Goal: Unclear

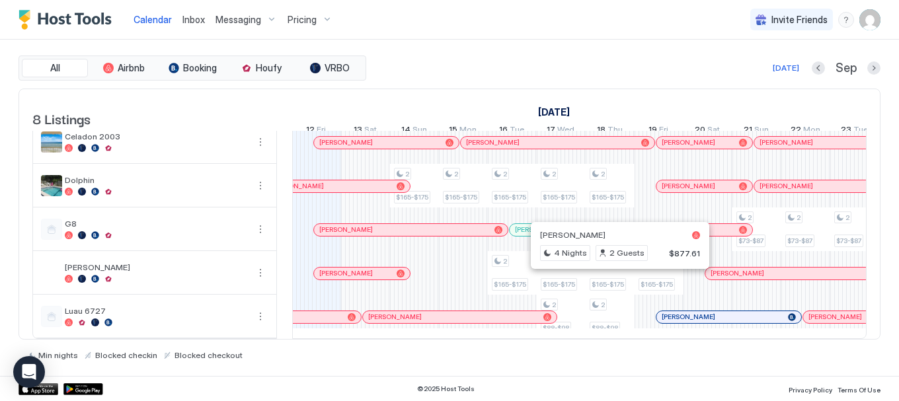
scroll to position [161, 0]
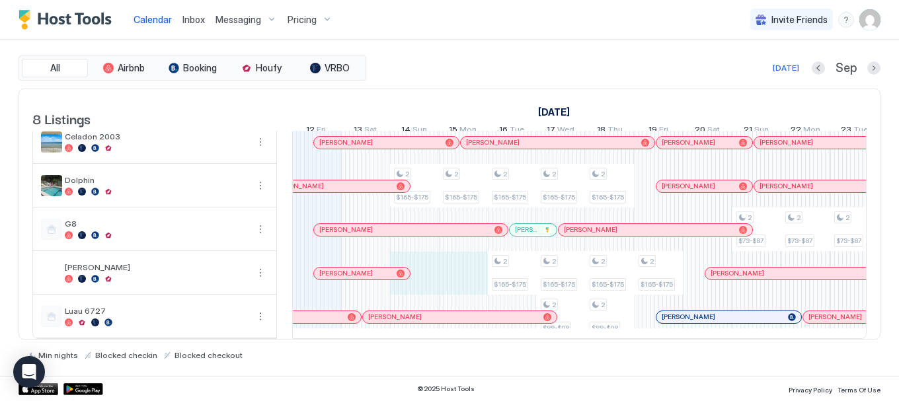
drag, startPoint x: 431, startPoint y: 267, endPoint x: 455, endPoint y: 269, distance: 24.5
click at [455, 269] on div "2 $64-$74 2 $64-$74 2 $64-$74 2 $165-$175 2 $64-$74 2 $64-$74 2 $64-$74 2 $165-…" at bounding box center [830, 164] width 2543 height 348
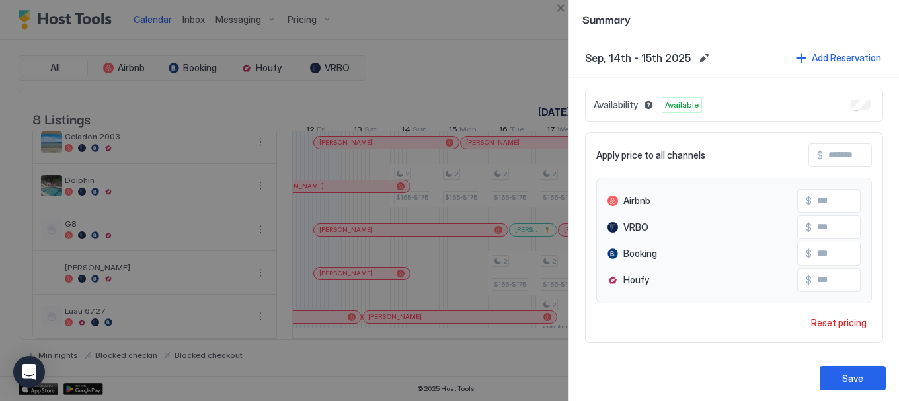
click at [846, 382] on div "Save" at bounding box center [852, 378] width 21 height 14
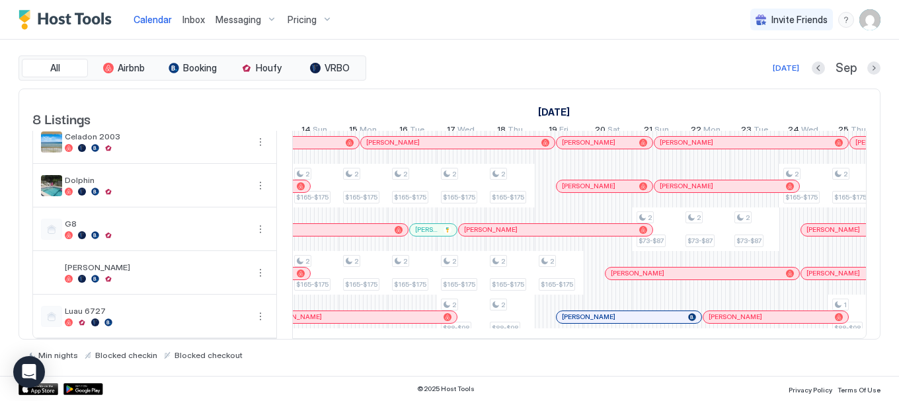
scroll to position [0, 880]
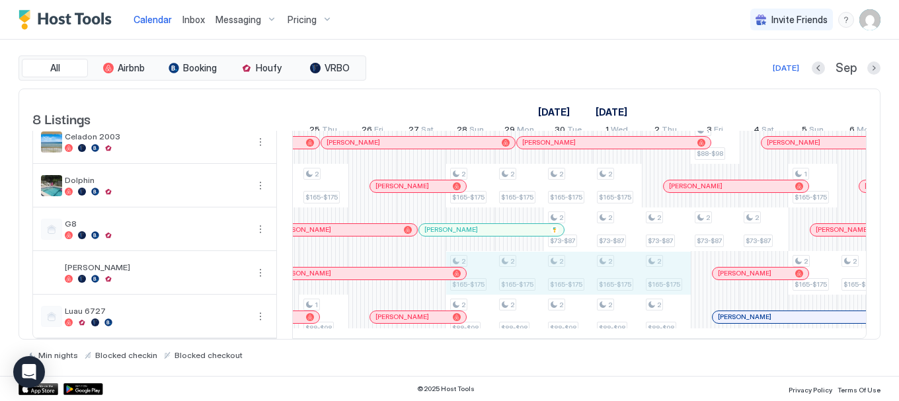
drag, startPoint x: 481, startPoint y: 262, endPoint x: 659, endPoint y: 266, distance: 178.5
click at [659, 266] on div "2 $64-$74 2 $64-$74 2 $64-$74 2 $165-$175 2 $165-$175 2 $64-$74 2 $64-$74 2 $64…" at bounding box center [201, 164] width 2543 height 348
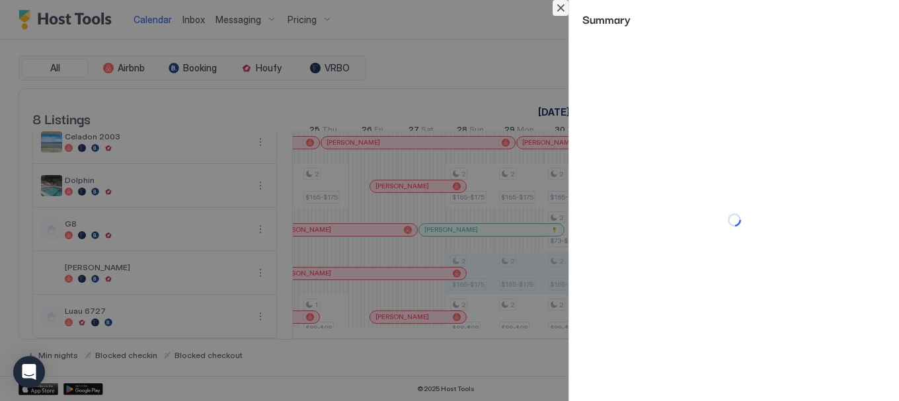
click at [556, 9] on button "Close" at bounding box center [560, 8] width 16 height 16
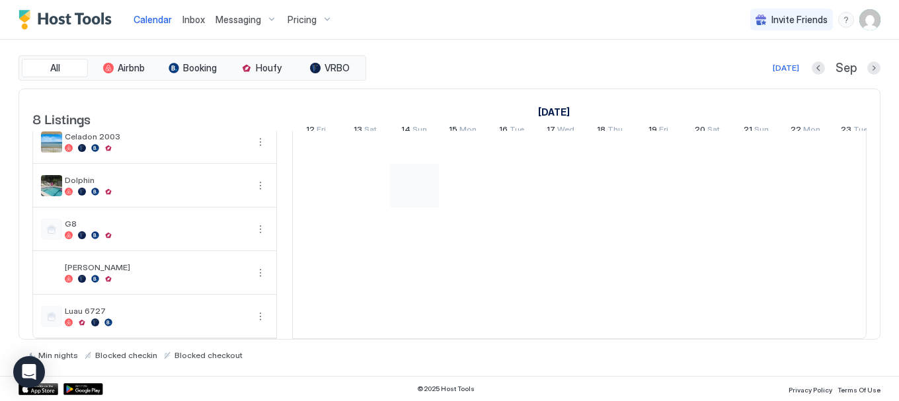
scroll to position [161, 0]
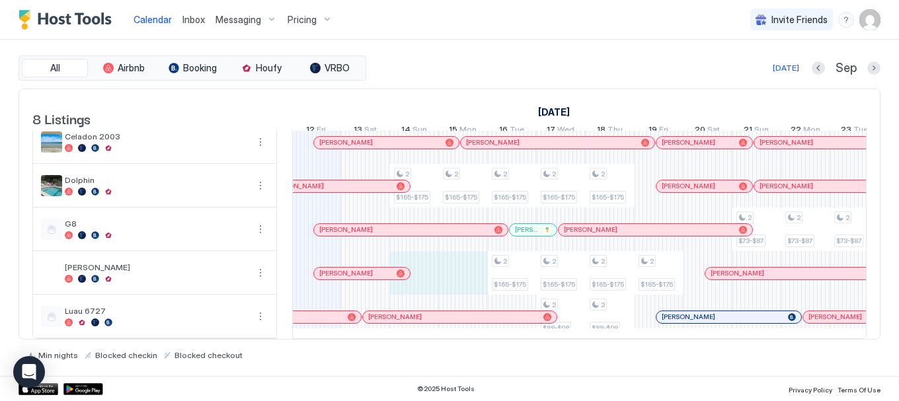
click at [457, 270] on div "2 $64-$74 2 $64-$74 2 $64-$74 2 $165-$175 2 $64-$74 2 $64-$74 2 $64-$74 2 $165-…" at bounding box center [830, 164] width 2543 height 348
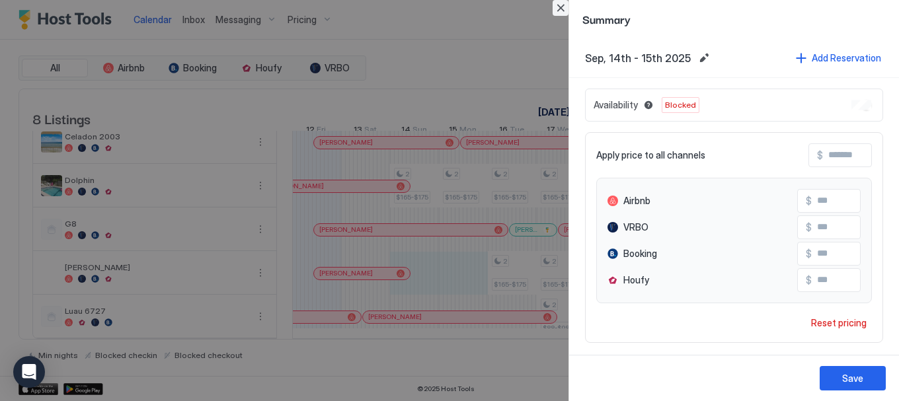
click at [558, 9] on button "Close" at bounding box center [560, 8] width 16 height 16
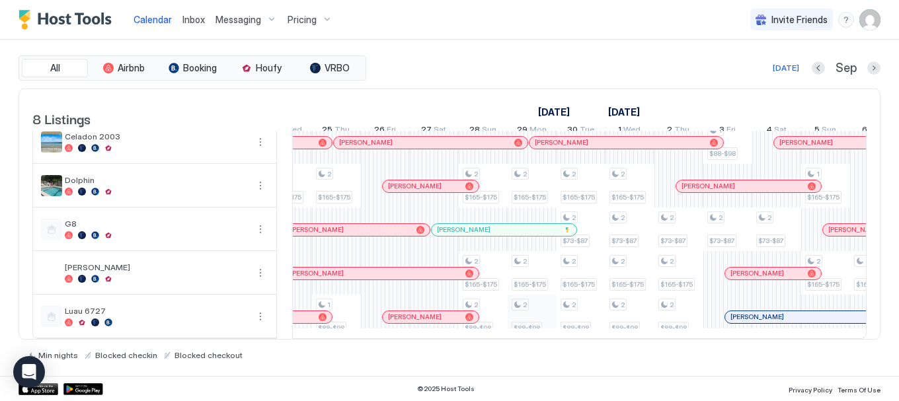
scroll to position [0, 1347]
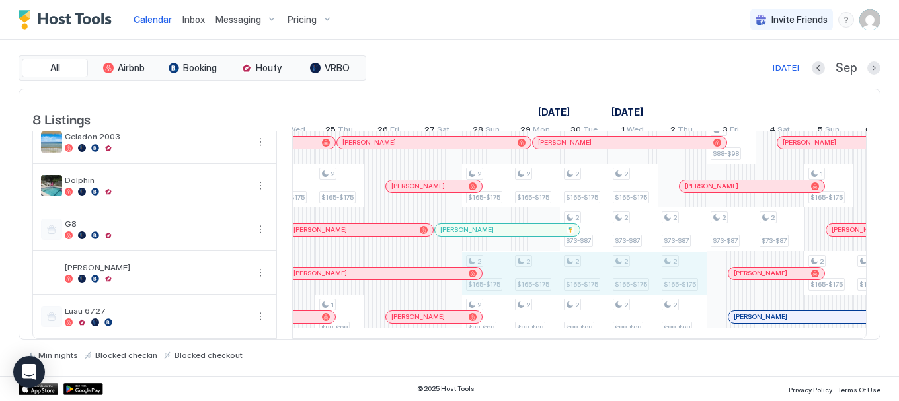
drag, startPoint x: 491, startPoint y: 267, endPoint x: 664, endPoint y: 274, distance: 173.3
click at [664, 274] on div "2 $64-$74 2 $64-$74 2 $64-$74 2 $165-$175 2 $64-$74 2 $64-$74 2 $64-$74 2 $165-…" at bounding box center [217, 164] width 2543 height 348
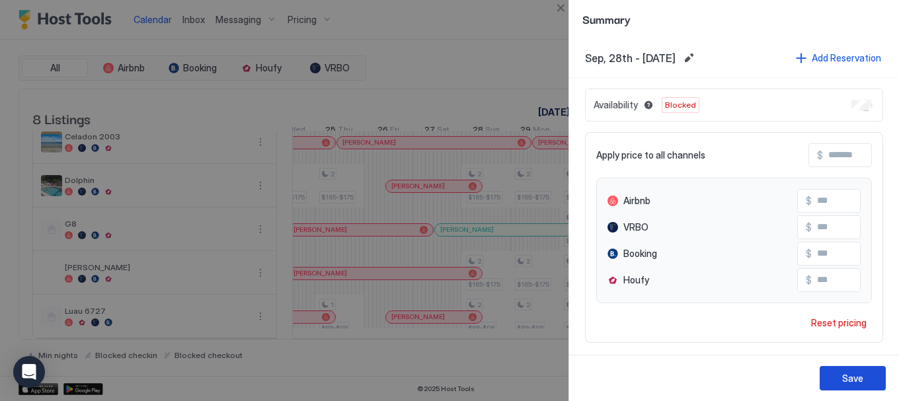
click at [850, 379] on div "Save" at bounding box center [852, 378] width 21 height 14
click at [437, 48] on div at bounding box center [449, 200] width 899 height 401
